Goal: Task Accomplishment & Management: Use online tool/utility

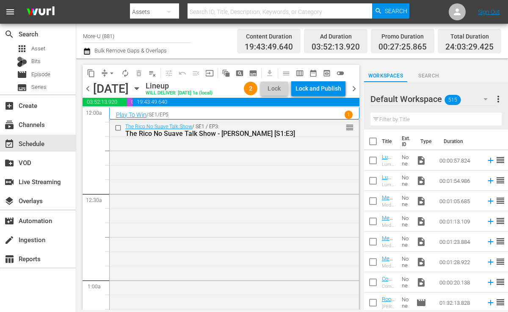
scroll to position [3963, 0]
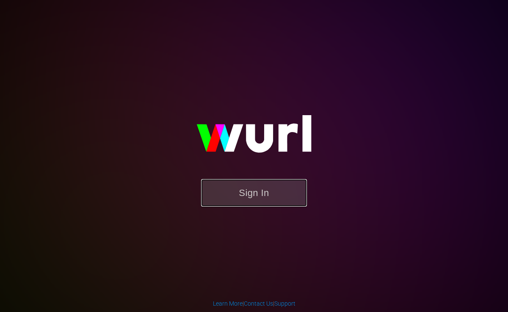
click at [238, 186] on button "Sign In" at bounding box center [254, 193] width 106 height 28
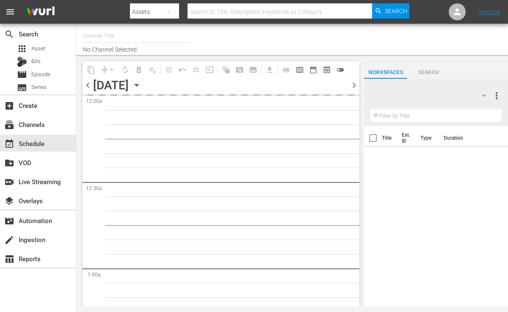
type input "More-U (881)"
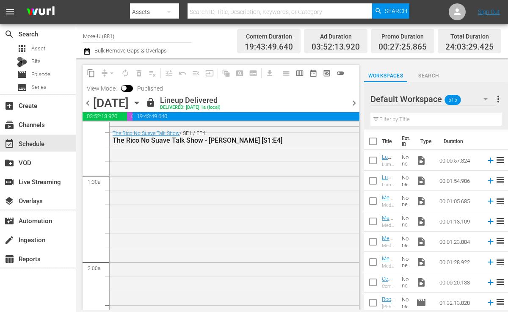
scroll to position [377, 0]
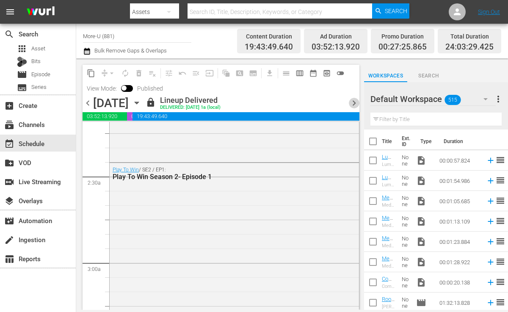
click at [352, 106] on span "chevron_right" at bounding box center [354, 103] width 11 height 11
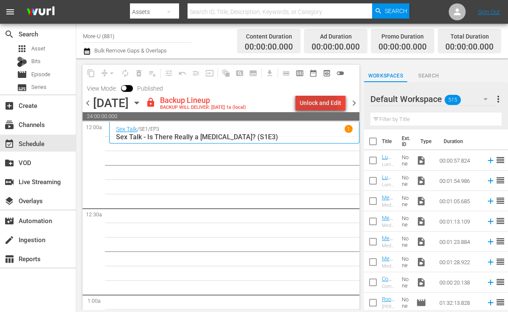
click at [309, 102] on div "Unlock and Edit" at bounding box center [320, 102] width 41 height 15
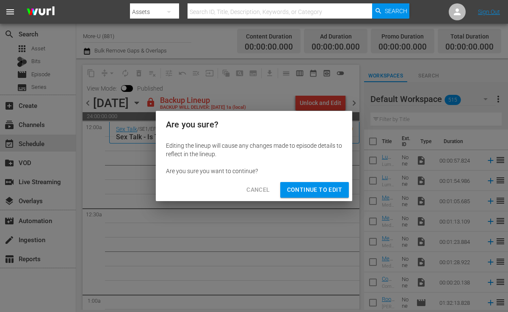
click at [324, 184] on button "Continue to Edit" at bounding box center [314, 190] width 69 height 16
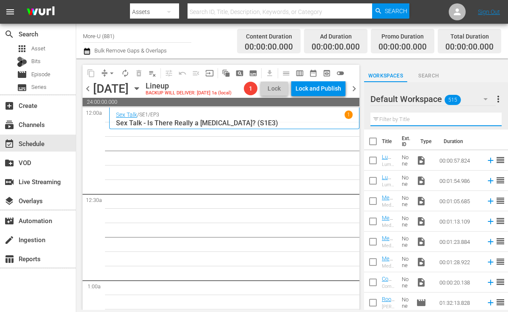
click at [388, 120] on input "text" at bounding box center [435, 120] width 131 height 14
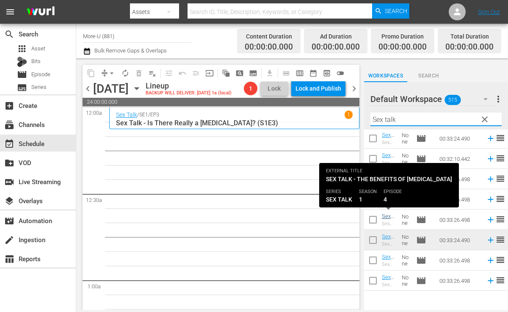
type input "Sex talk"
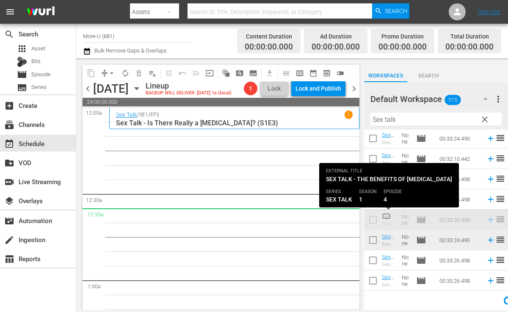
scroll to position [327, 0]
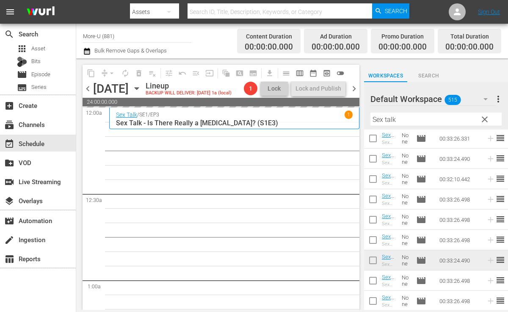
click at [483, 118] on span "clear" at bounding box center [485, 119] width 10 height 10
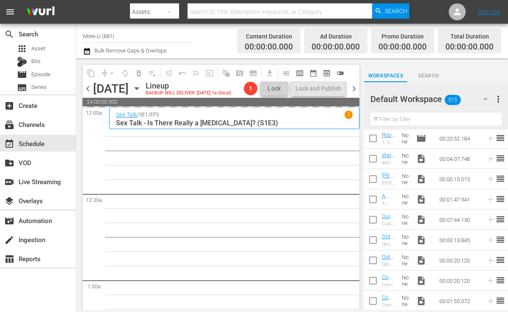
click at [448, 121] on input "text" at bounding box center [435, 120] width 131 height 14
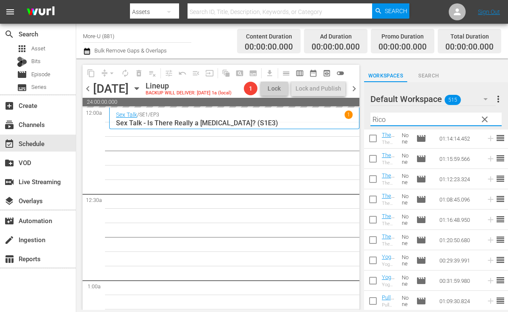
scroll to position [266, 0]
type input "Rico No suave"
click at [86, 90] on span "chevron_left" at bounding box center [88, 88] width 11 height 11
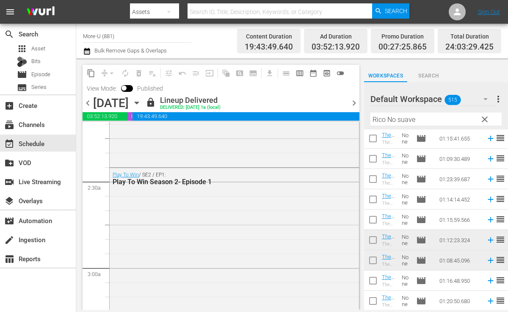
scroll to position [372, 0]
click at [355, 102] on span "chevron_right" at bounding box center [354, 103] width 11 height 11
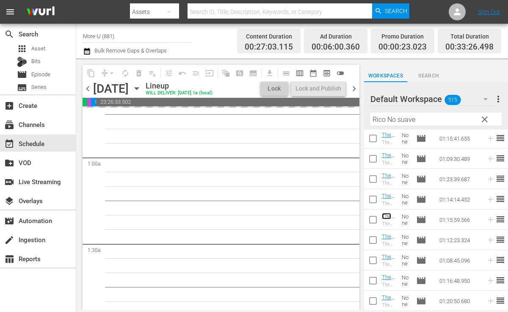
scroll to position [130, 0]
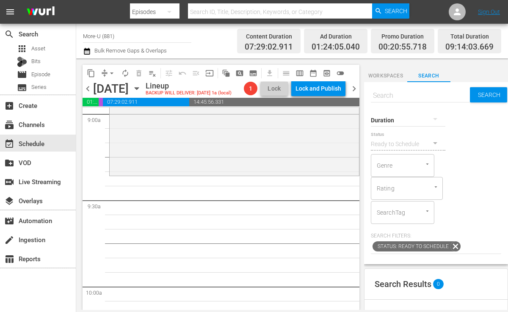
scroll to position [1559, 0]
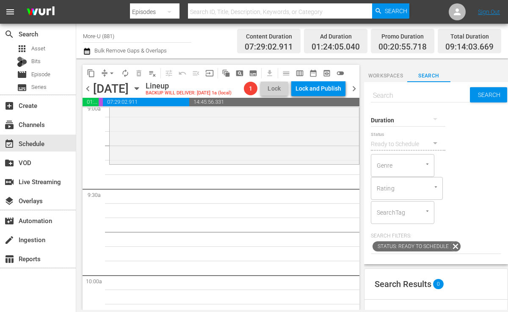
click at [393, 99] on div "Duration" at bounding box center [408, 114] width 74 height 30
click at [389, 96] on input "text" at bounding box center [420, 95] width 99 height 20
paste input "Guest [PERSON_NAME]"
type input "Guest [PERSON_NAME]"
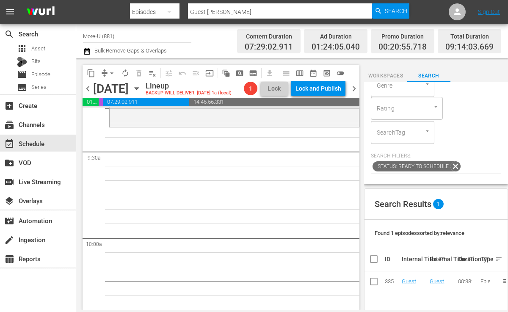
scroll to position [186, 0]
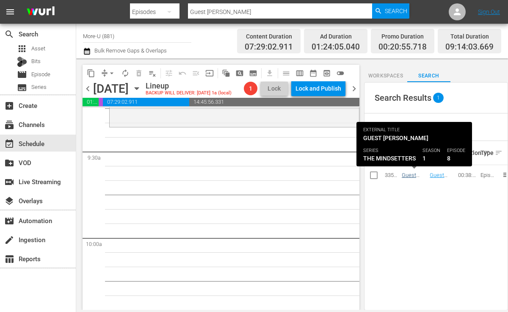
type input "Guest [PERSON_NAME]"
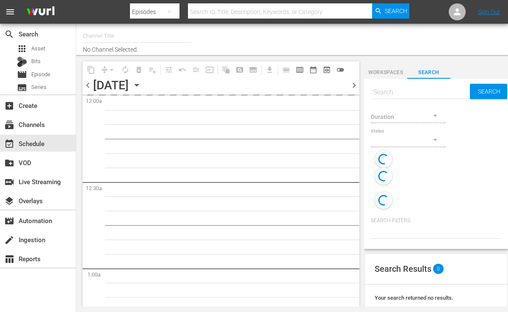
type input "More-U (881)"
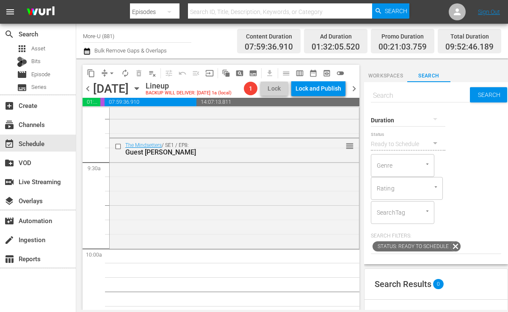
scroll to position [1580, 0]
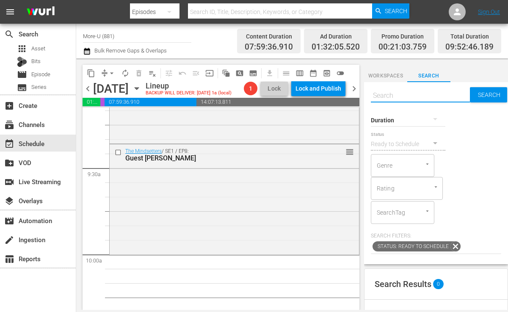
click at [405, 96] on input "text" at bounding box center [420, 95] width 99 height 20
type input "Lipstick"
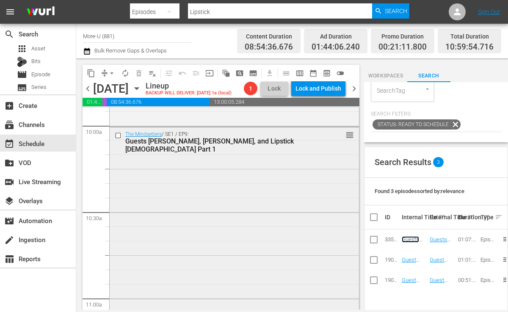
scroll to position [1707, 0]
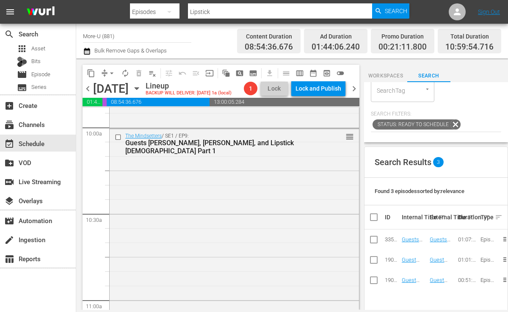
drag, startPoint x: 411, startPoint y: 238, endPoint x: 141, endPoint y: 1, distance: 359.2
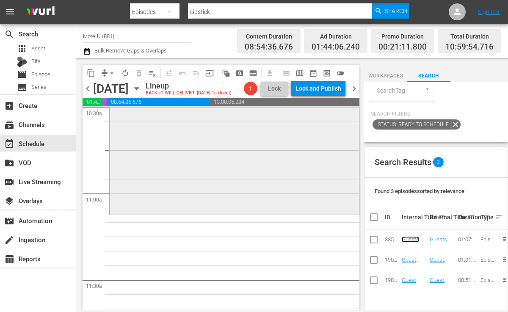
scroll to position [1815, 0]
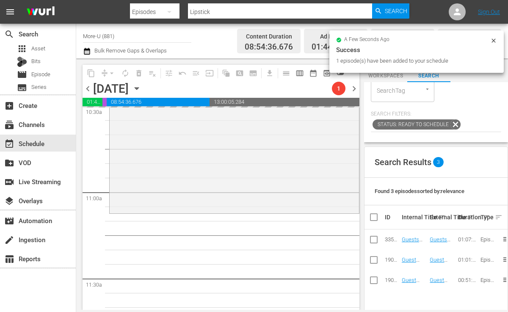
drag, startPoint x: 411, startPoint y: 259, endPoint x: 160, endPoint y: 4, distance: 357.6
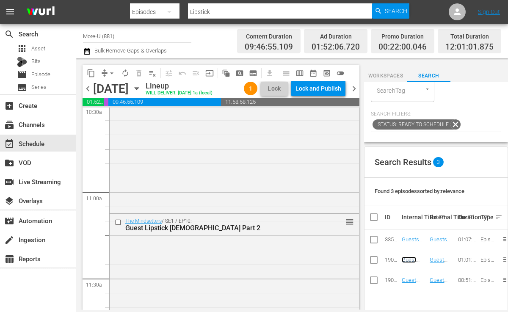
scroll to position [0, 0]
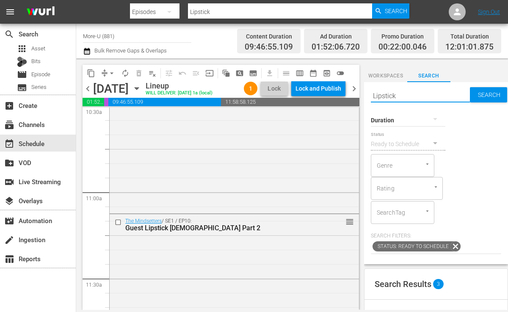
click at [452, 99] on input "Lipstick" at bounding box center [420, 95] width 99 height 20
type input "L"
paste input "Guest [PERSON_NAME] and [PERSON_NAME] Part 3"
type input "Guest [PERSON_NAME] and [PERSON_NAME] Part 3"
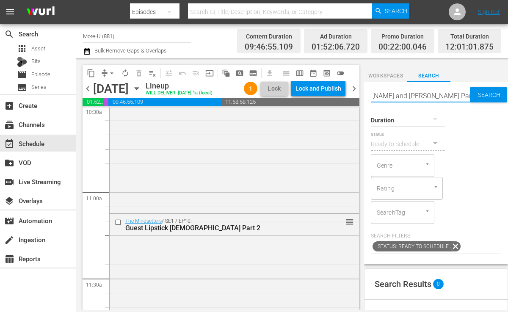
type input "Guest [PERSON_NAME] and [PERSON_NAME] Part 3"
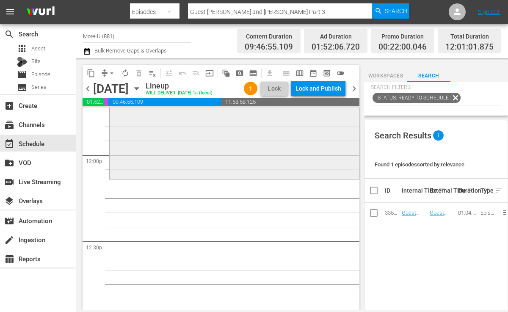
scroll to position [2029, 0]
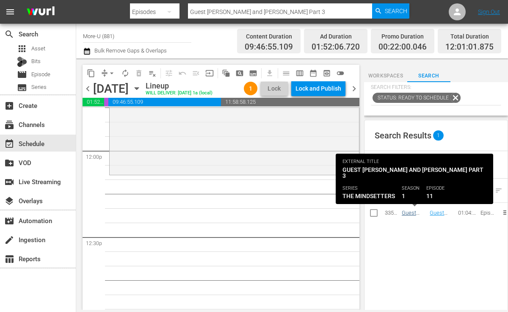
type input "Guest [PERSON_NAME] and [PERSON_NAME] Part 3"
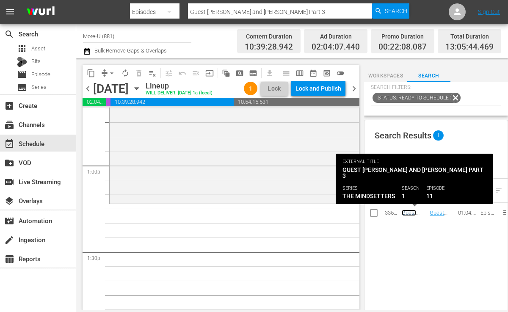
scroll to position [2188, 0]
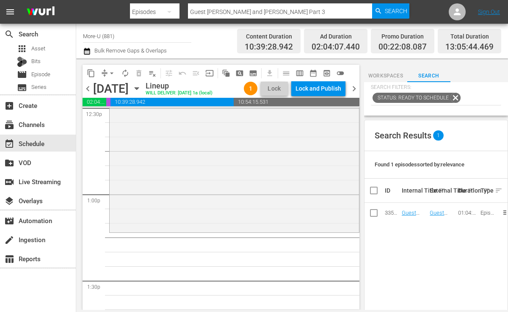
scroll to position [2163, 0]
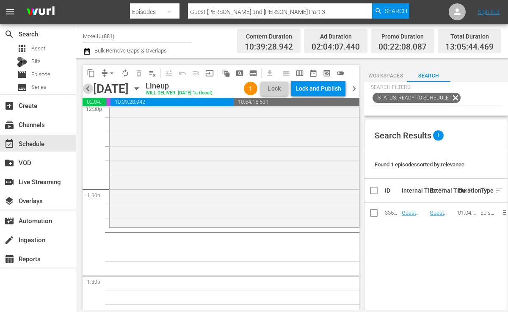
click at [89, 93] on span "chevron_left" at bounding box center [88, 88] width 11 height 11
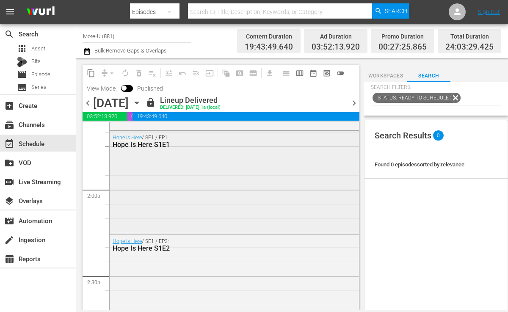
scroll to position [2343, 0]
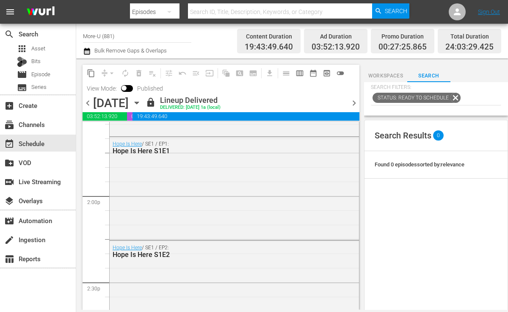
click at [354, 105] on span "chevron_right" at bounding box center [354, 103] width 11 height 11
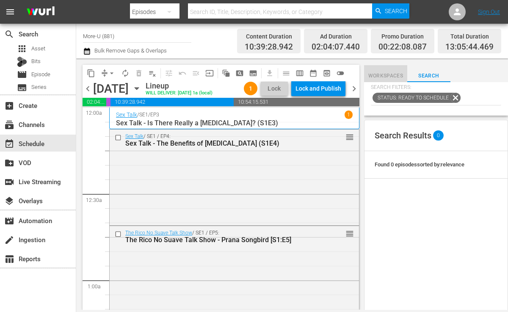
click at [387, 70] on button "Workspaces" at bounding box center [385, 73] width 43 height 17
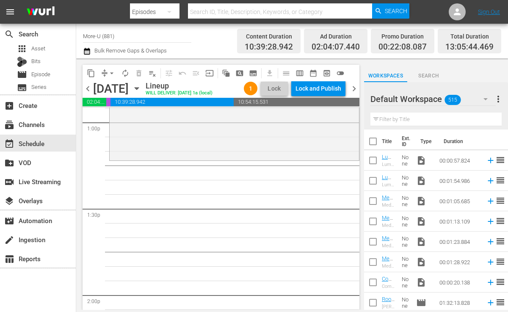
scroll to position [2237, 0]
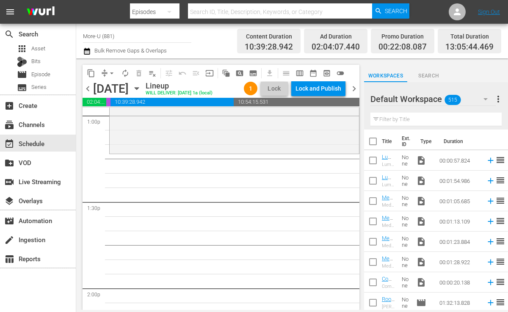
click at [423, 121] on input "text" at bounding box center [435, 120] width 131 height 14
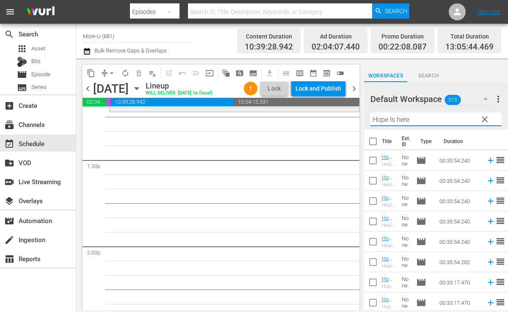
scroll to position [2282, 0]
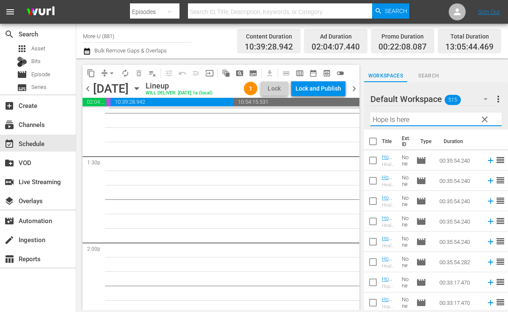
type input "Hope Is here"
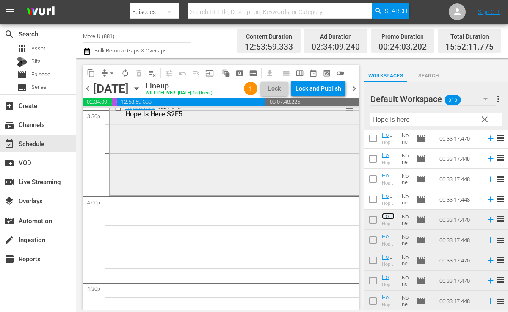
scroll to position [2665, 0]
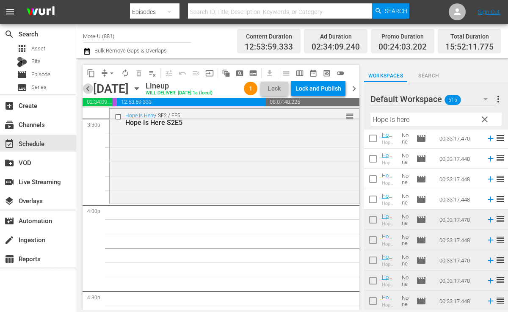
click at [91, 91] on span "chevron_left" at bounding box center [88, 88] width 11 height 11
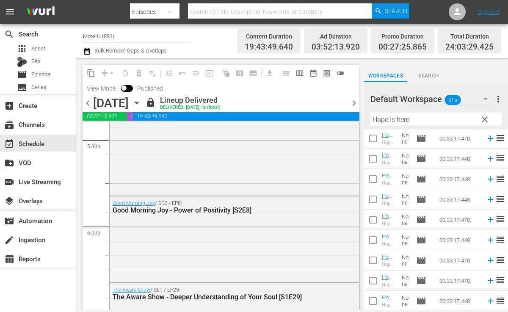
scroll to position [2934, 0]
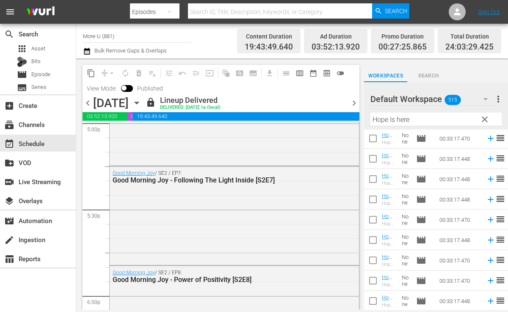
click at [89, 96] on div "chevron_left [DATE] [DATE] lock Lineup Delivered DELIVERED: [DATE] 1a (local) c…" at bounding box center [221, 104] width 277 height 17
click at [89, 101] on span "chevron_left" at bounding box center [88, 103] width 11 height 11
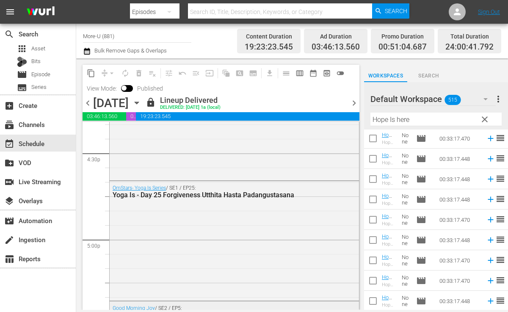
scroll to position [2825, 0]
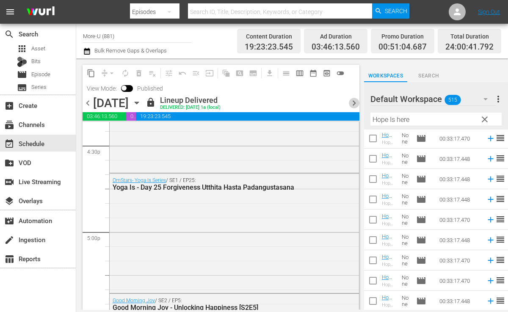
click at [353, 107] on span "chevron_right" at bounding box center [354, 103] width 11 height 11
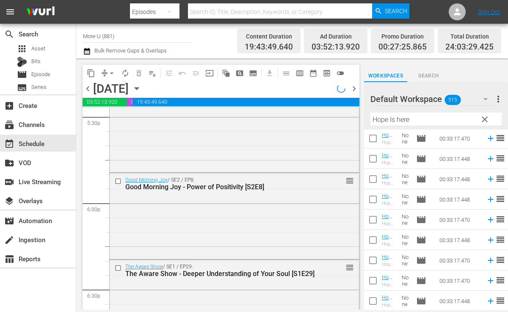
scroll to position [2854, 0]
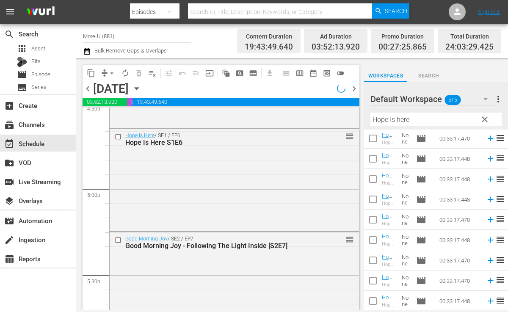
click at [352, 94] on div "content_copy compress arrow_drop_down autorenew_outlined delete_forever_outline…" at bounding box center [221, 81] width 277 height 33
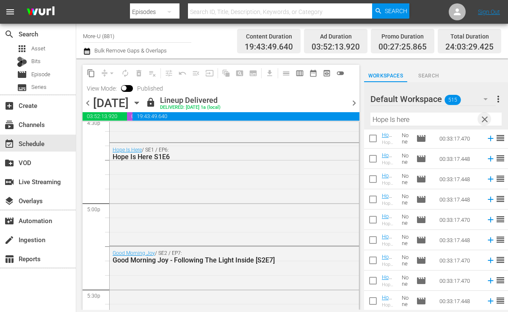
click at [481, 119] on span "clear" at bounding box center [485, 119] width 10 height 10
click at [457, 121] on input "text" at bounding box center [435, 120] width 131 height 14
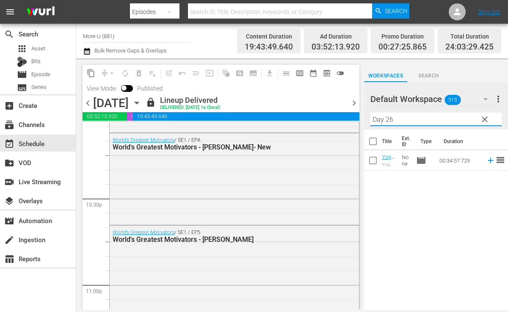
scroll to position [3978, 0]
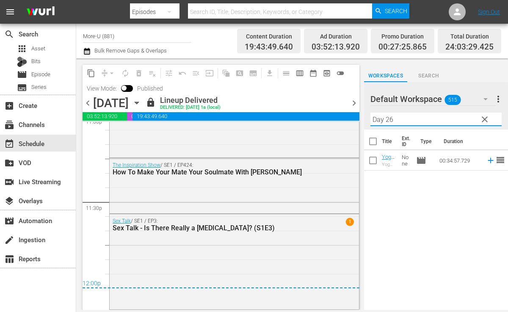
click at [352, 100] on span "chevron_right" at bounding box center [354, 103] width 11 height 11
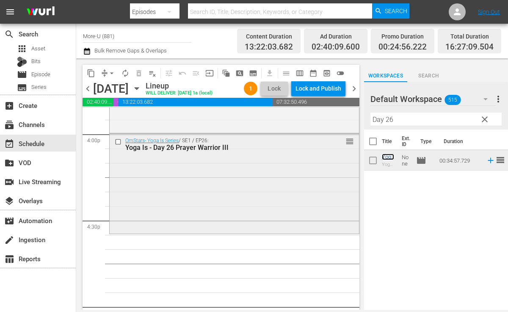
scroll to position [2742, 0]
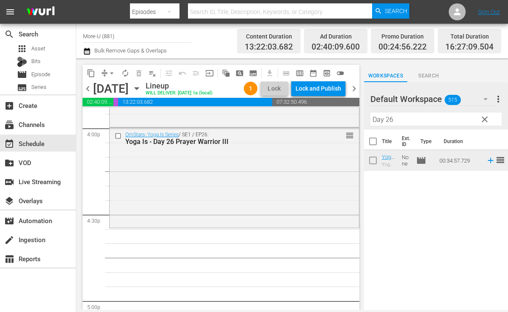
click at [406, 121] on input "Day 26" at bounding box center [435, 120] width 131 height 14
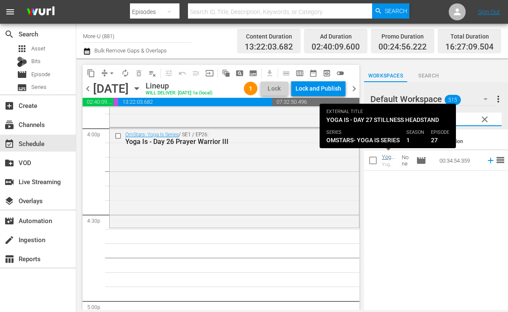
type input "Day 27"
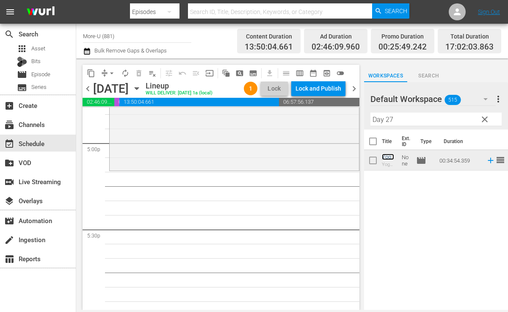
scroll to position [2891, 0]
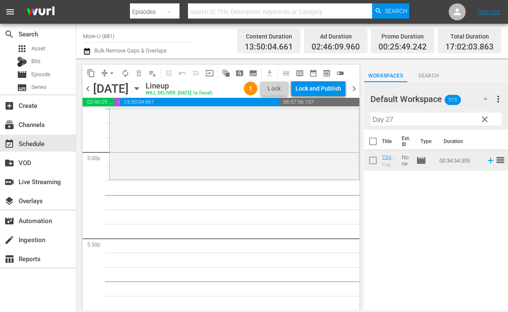
click at [487, 118] on span "clear" at bounding box center [485, 119] width 10 height 10
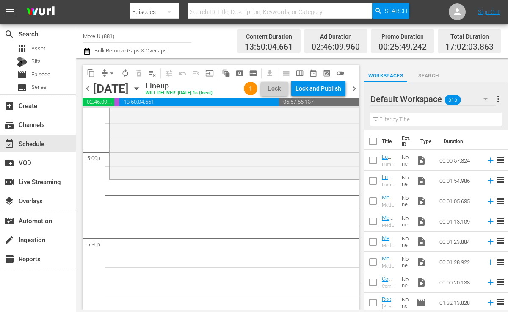
drag, startPoint x: 426, startPoint y: 126, endPoint x: 426, endPoint y: 119, distance: 7.2
click at [426, 125] on div "Filter by Title" at bounding box center [435, 119] width 131 height 20
click at [427, 120] on input "text" at bounding box center [435, 120] width 131 height 14
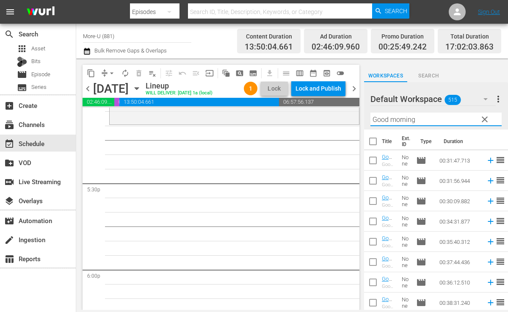
scroll to position [2954, 0]
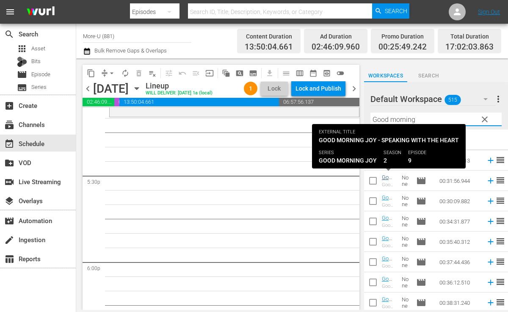
type input "Good morning"
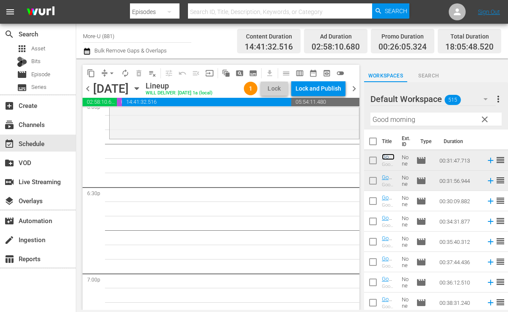
scroll to position [3108, 0]
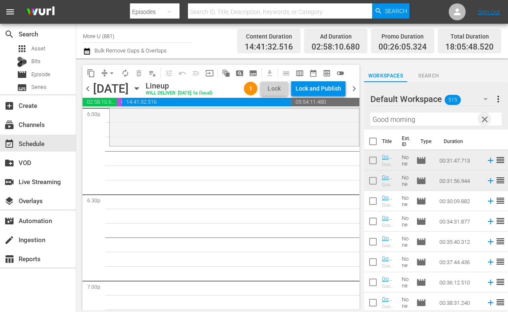
click at [480, 117] on span "clear" at bounding box center [485, 119] width 10 height 10
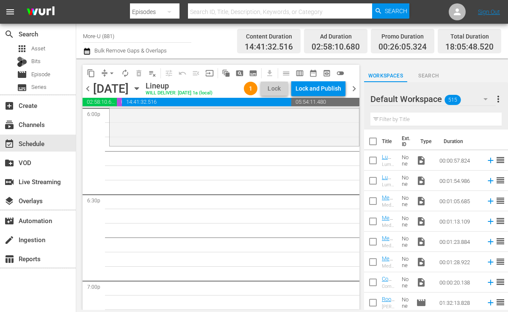
click at [445, 126] on hr at bounding box center [435, 126] width 131 height 0
click at [445, 123] on input "text" at bounding box center [435, 120] width 131 height 14
type input "Aware"
click at [92, 89] on span "chevron_left" at bounding box center [88, 88] width 11 height 11
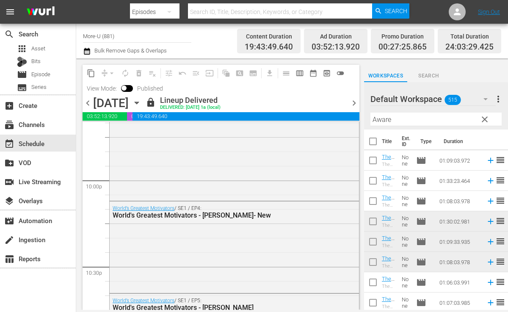
scroll to position [3739, 0]
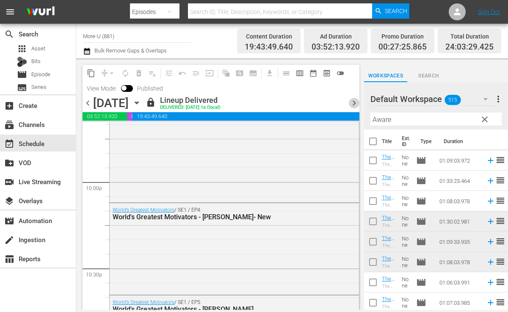
click at [353, 100] on span "chevron_right" at bounding box center [354, 103] width 11 height 11
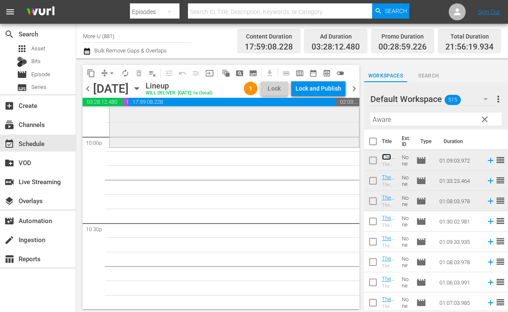
scroll to position [3768, 0]
click at [484, 117] on span "clear" at bounding box center [485, 119] width 10 height 10
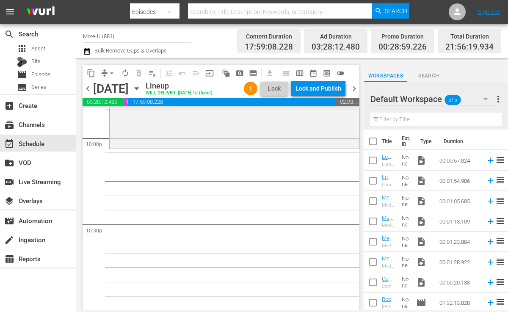
click at [437, 122] on input "text" at bounding box center [435, 120] width 131 height 14
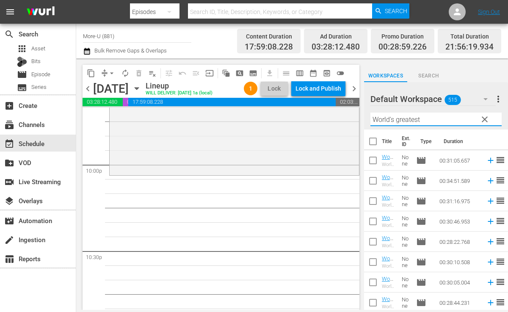
scroll to position [3737, 0]
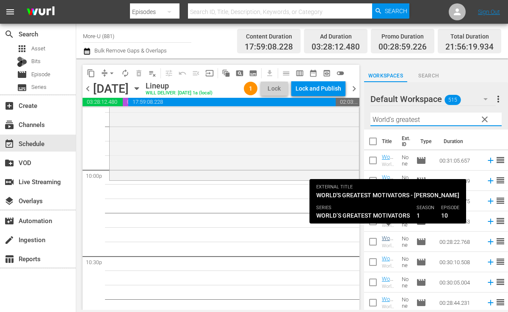
type input "World's greatest"
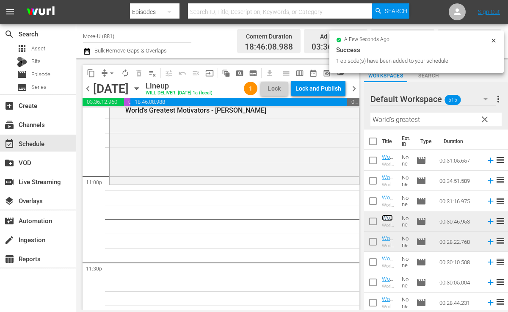
scroll to position [3942, 0]
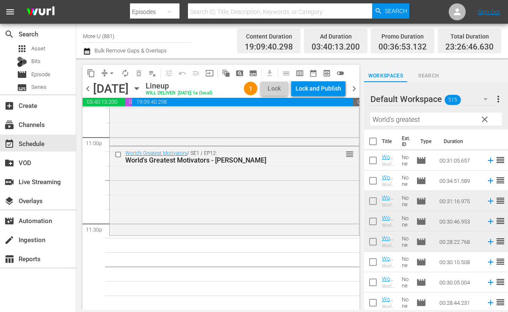
click at [485, 116] on span "clear" at bounding box center [485, 119] width 10 height 10
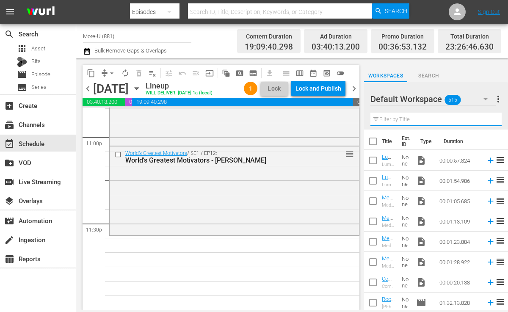
click at [446, 117] on input "text" at bounding box center [435, 120] width 131 height 14
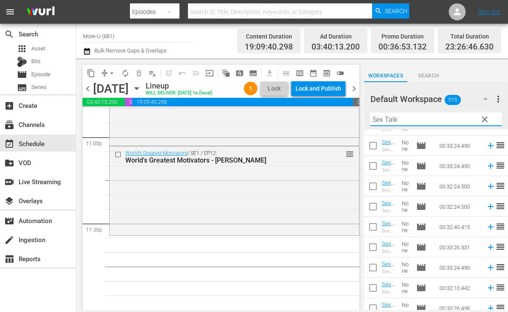
scroll to position [327, 0]
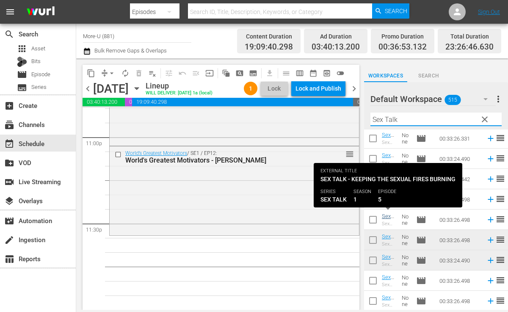
type input "Sex Talk"
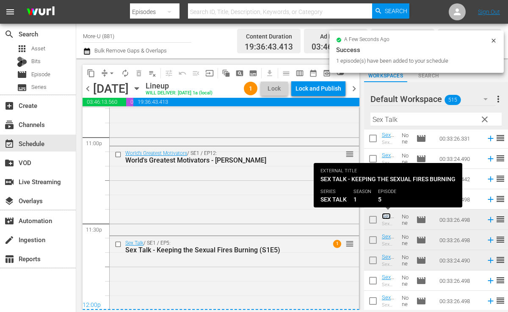
scroll to position [3964, 0]
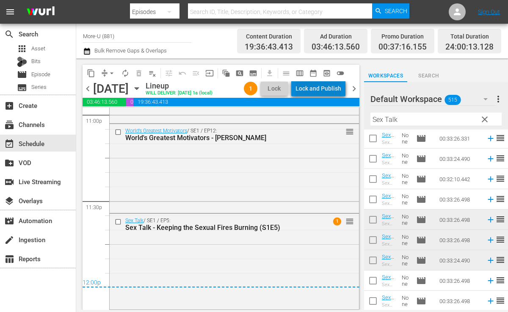
click at [328, 88] on div "Lock and Publish" at bounding box center [318, 88] width 46 height 15
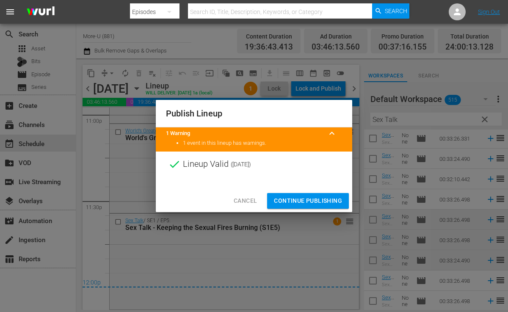
click at [322, 202] on span "Continue Publishing" at bounding box center [308, 201] width 68 height 11
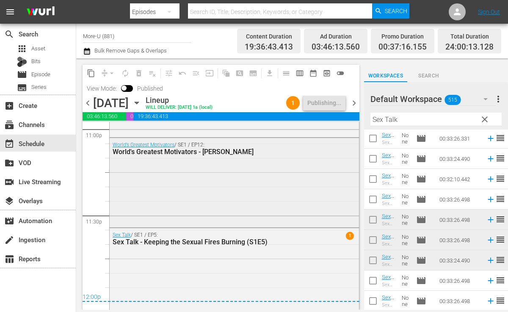
scroll to position [3979, 0]
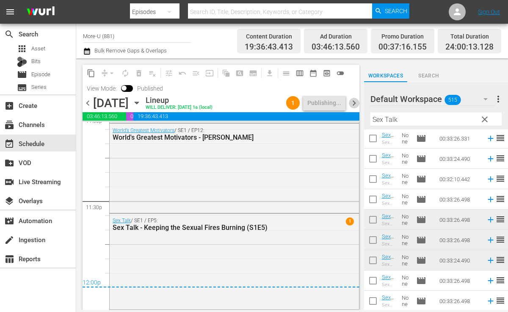
click at [354, 102] on span "chevron_right" at bounding box center [354, 103] width 11 height 11
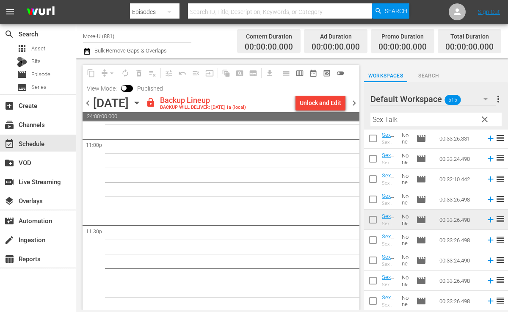
scroll to position [3956, 0]
click at [320, 105] on div "Unlock and Edit" at bounding box center [320, 102] width 41 height 15
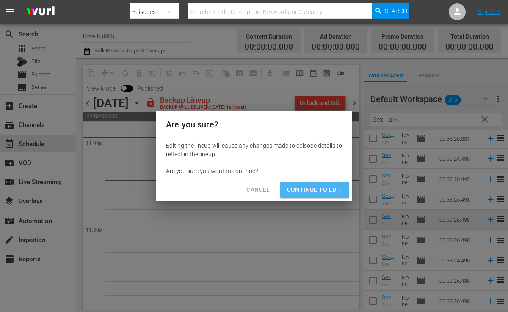
click at [311, 187] on span "Continue to Edit" at bounding box center [314, 190] width 55 height 11
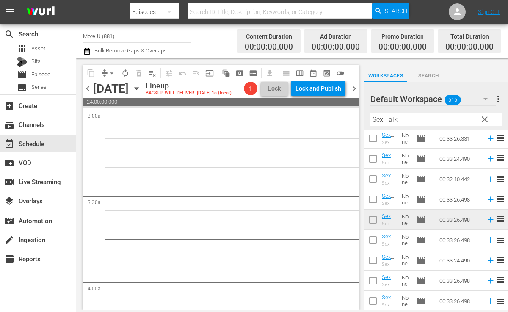
scroll to position [0, 0]
